Goal: Obtain resource: Download file/media

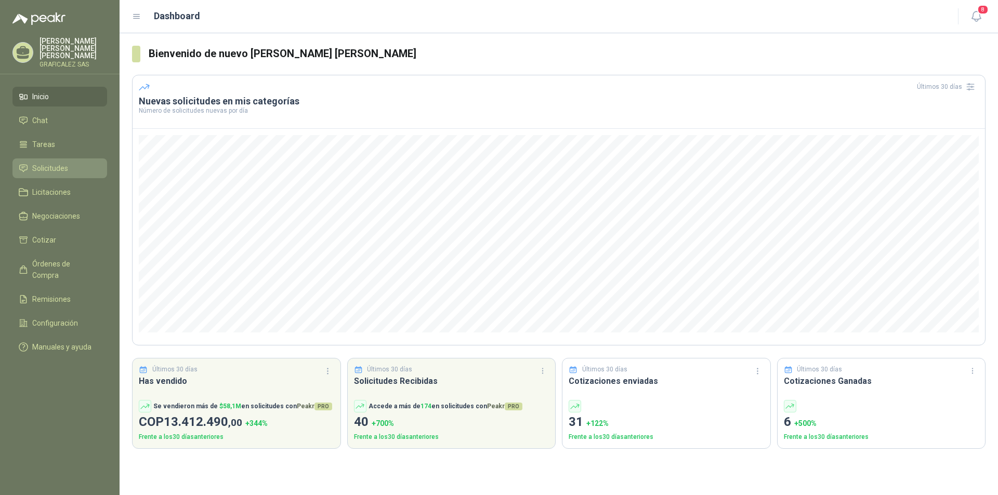
click at [64, 165] on span "Solicitudes" at bounding box center [50, 168] width 36 height 11
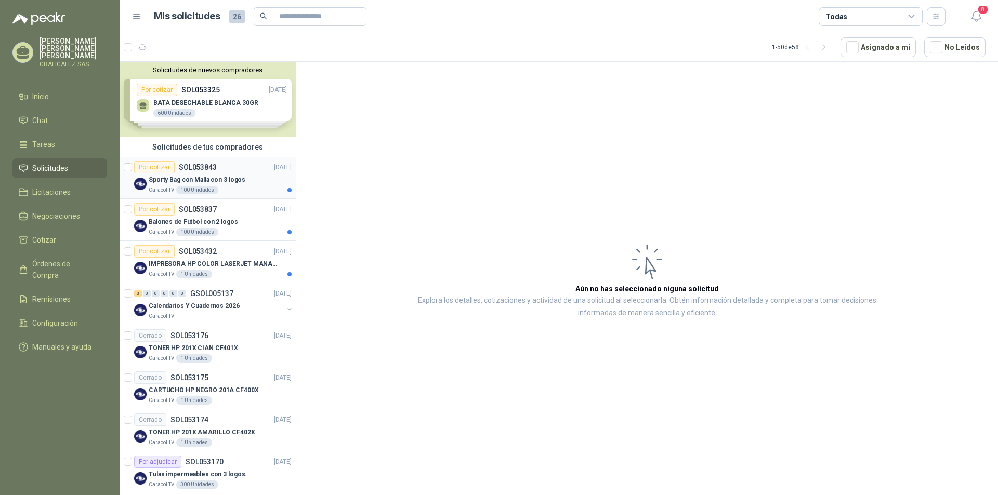
click at [249, 188] on div "Caracol TV 100 Unidades" at bounding box center [220, 190] width 143 height 8
click at [255, 177] on div "Sporty Bag con Malla con 3 logos" at bounding box center [220, 180] width 143 height 12
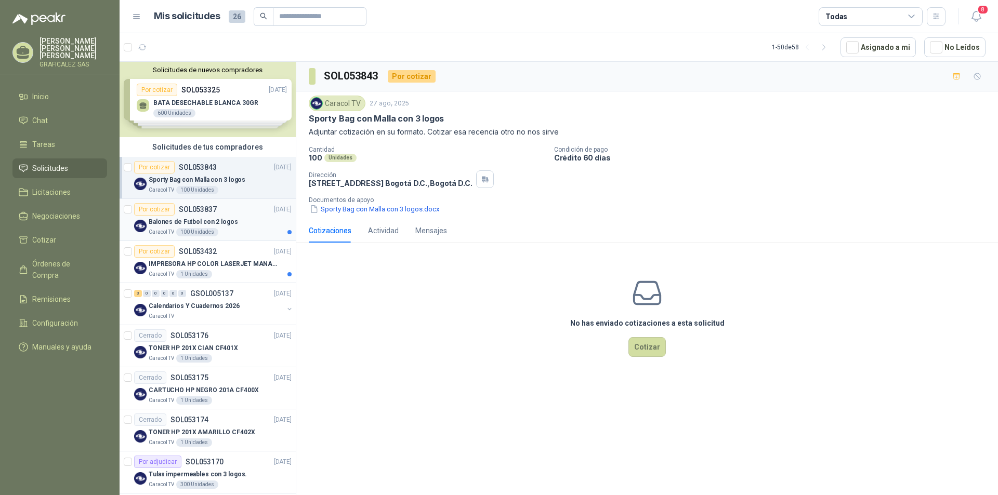
click at [246, 213] on div "Por cotizar SOL053837 [DATE]" at bounding box center [213, 209] width 158 height 12
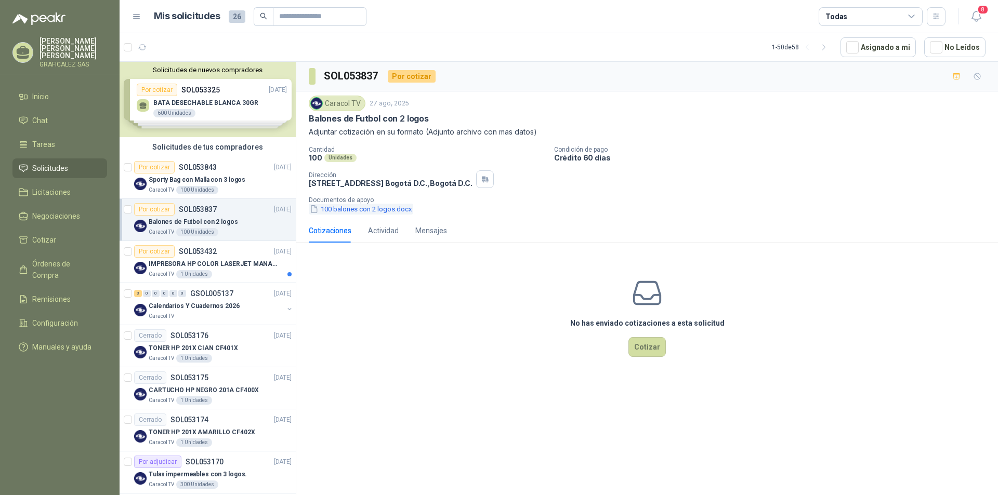
click at [359, 209] on button "100 balones con 2 logos.docx" at bounding box center [361, 209] width 104 height 11
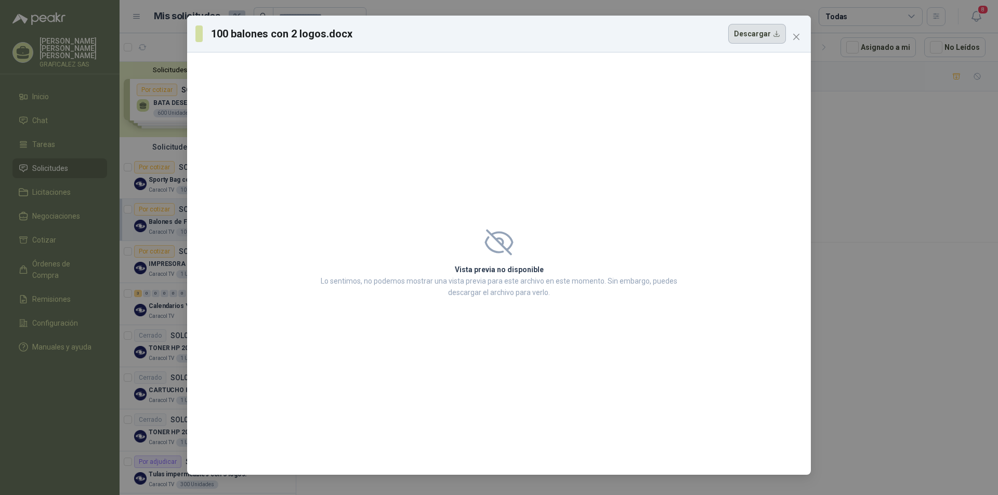
click at [768, 31] on button "Descargar" at bounding box center [757, 34] width 58 height 20
click at [795, 36] on icon "close" at bounding box center [796, 37] width 6 height 6
